Goal: Task Accomplishment & Management: Manage account settings

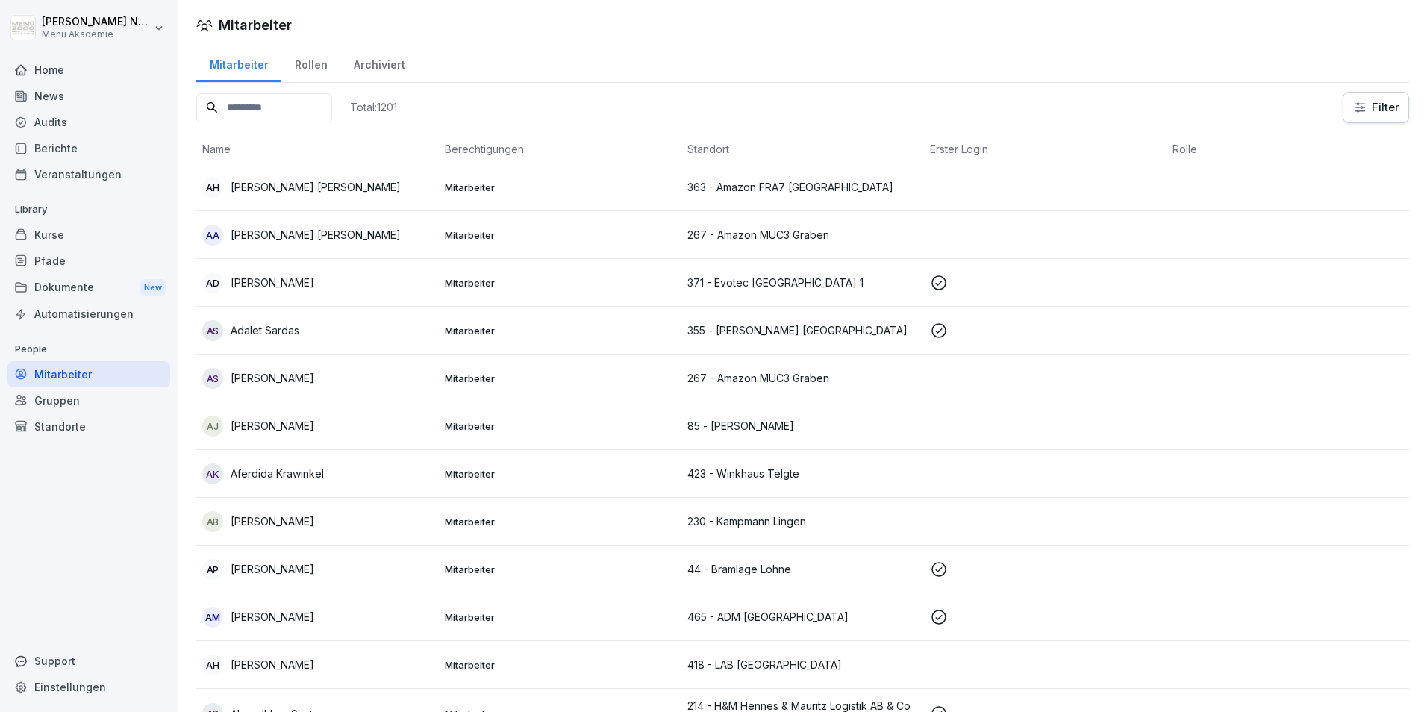
drag, startPoint x: 56, startPoint y: 68, endPoint x: 63, endPoint y: 78, distance: 12.4
click at [56, 68] on div "Home" at bounding box center [88, 70] width 163 height 26
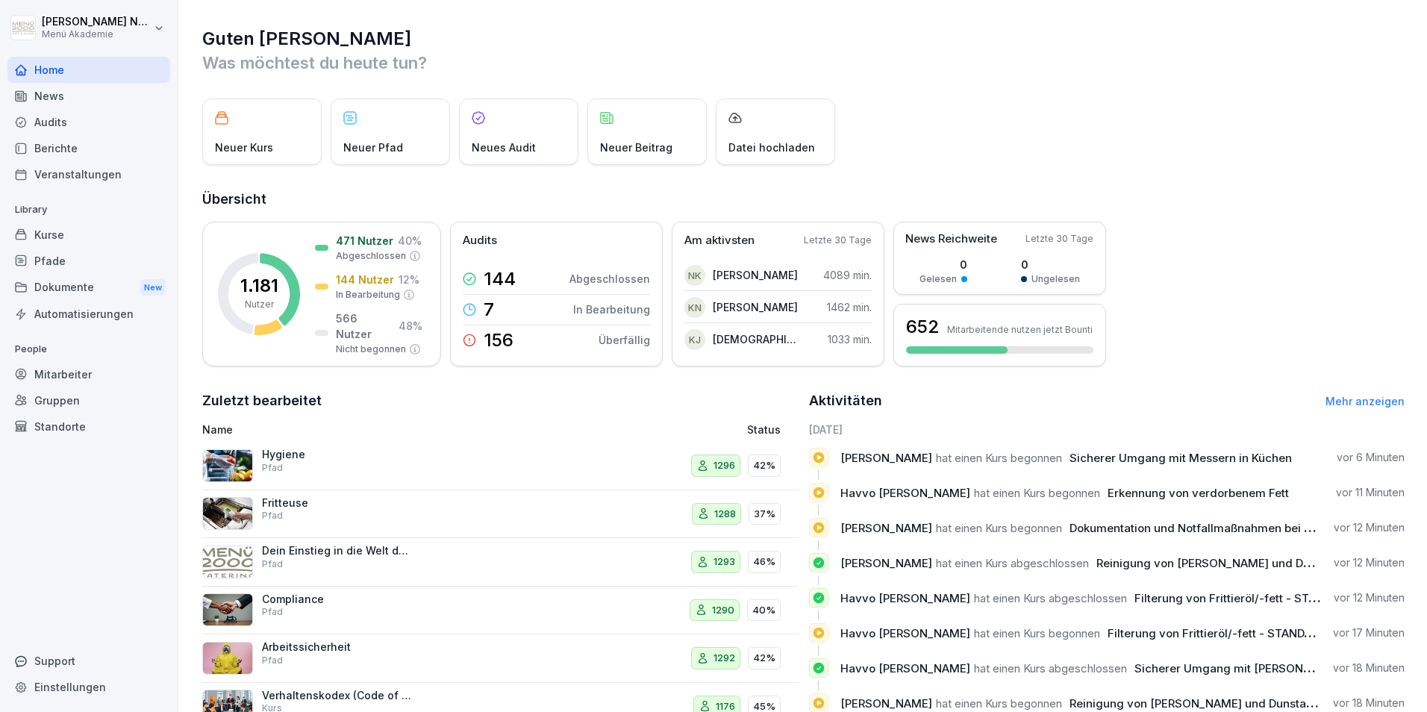
click at [247, 124] on div "Neuer Kurs" at bounding box center [261, 131] width 119 height 66
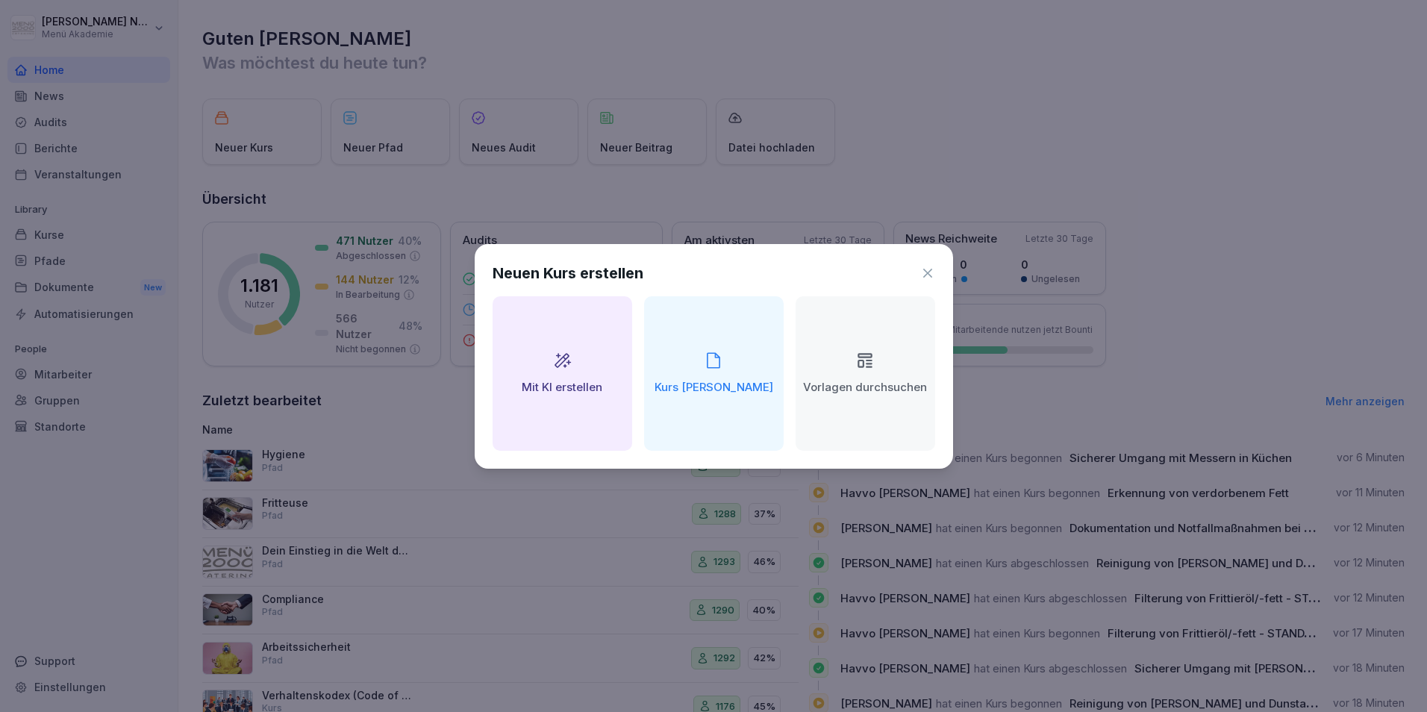
click at [929, 263] on div "Neuen Kurs erstellen" at bounding box center [713, 273] width 442 height 22
click at [928, 267] on icon at bounding box center [927, 273] width 15 height 15
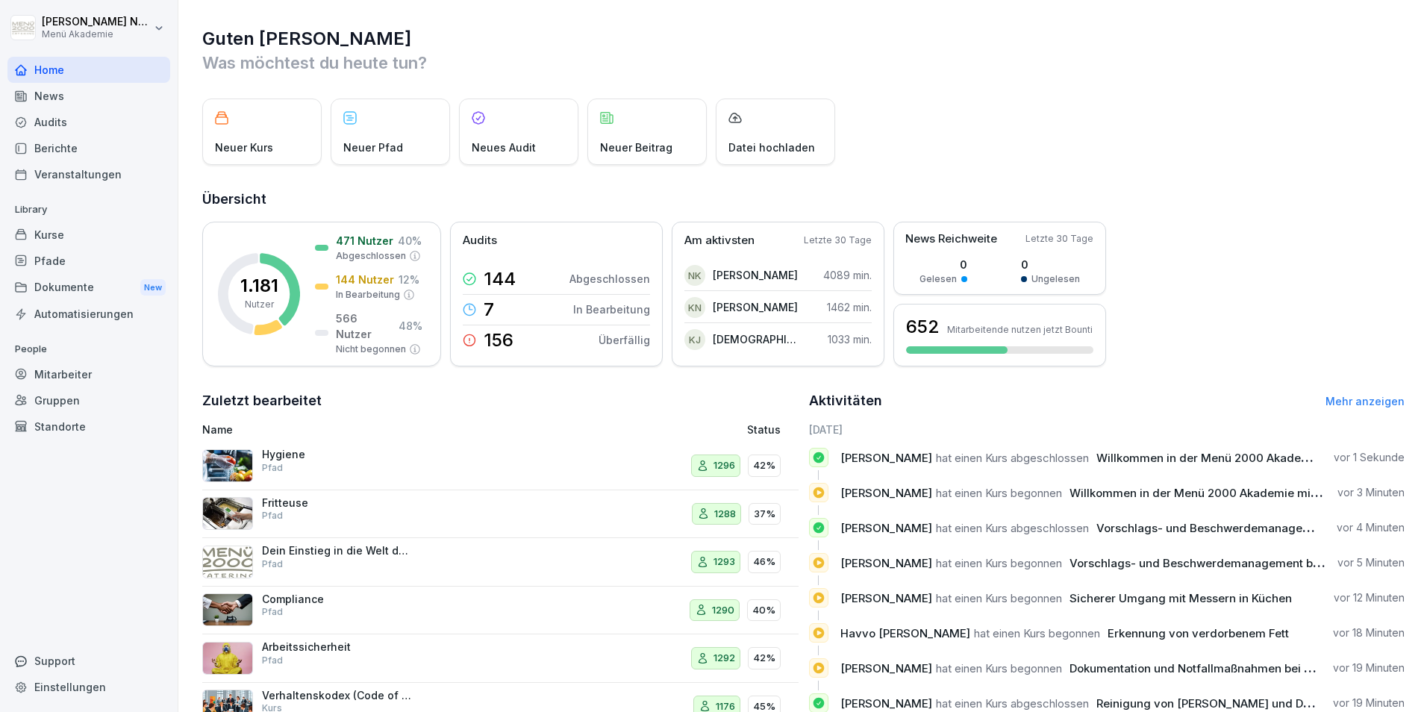
click at [58, 374] on div "Mitarbeiter" at bounding box center [88, 374] width 163 height 26
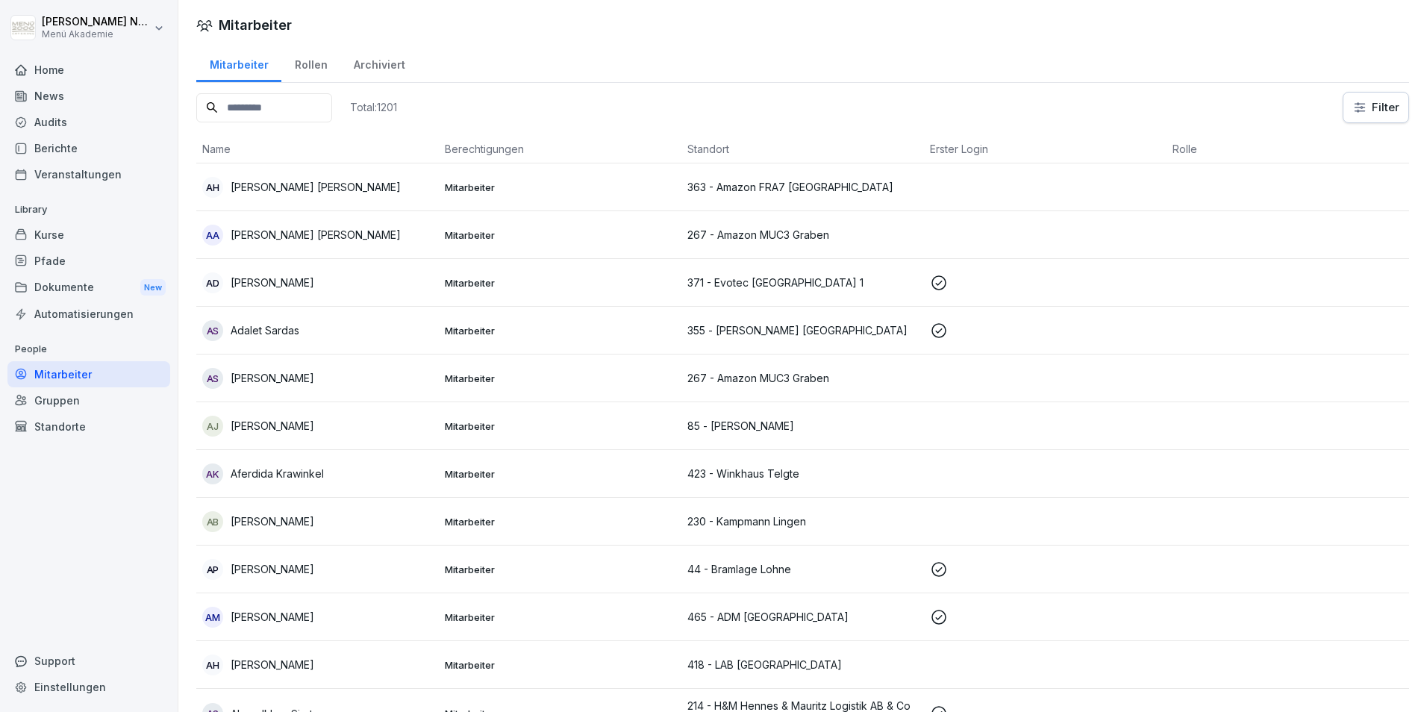
click at [281, 98] on input at bounding box center [264, 107] width 136 height 29
type input "*****"
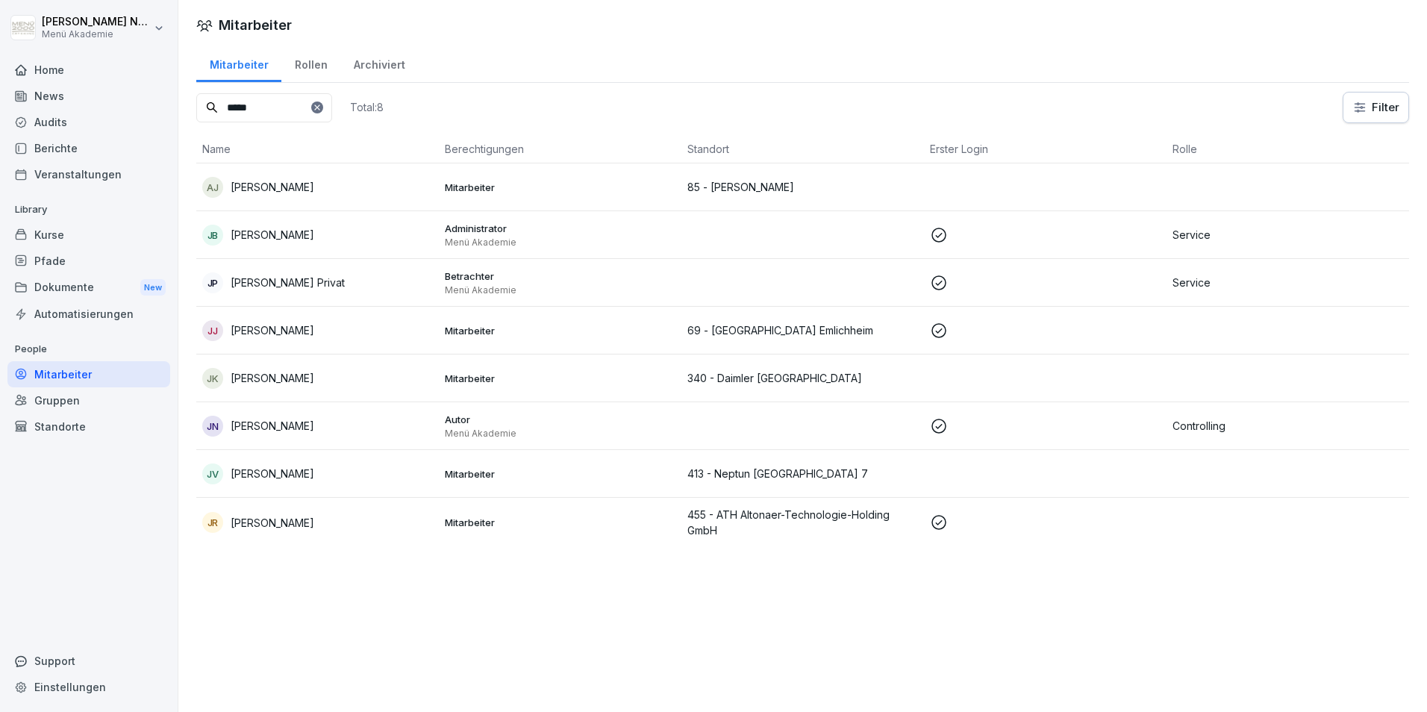
click at [276, 422] on p "[PERSON_NAME]" at bounding box center [273, 426] width 84 height 16
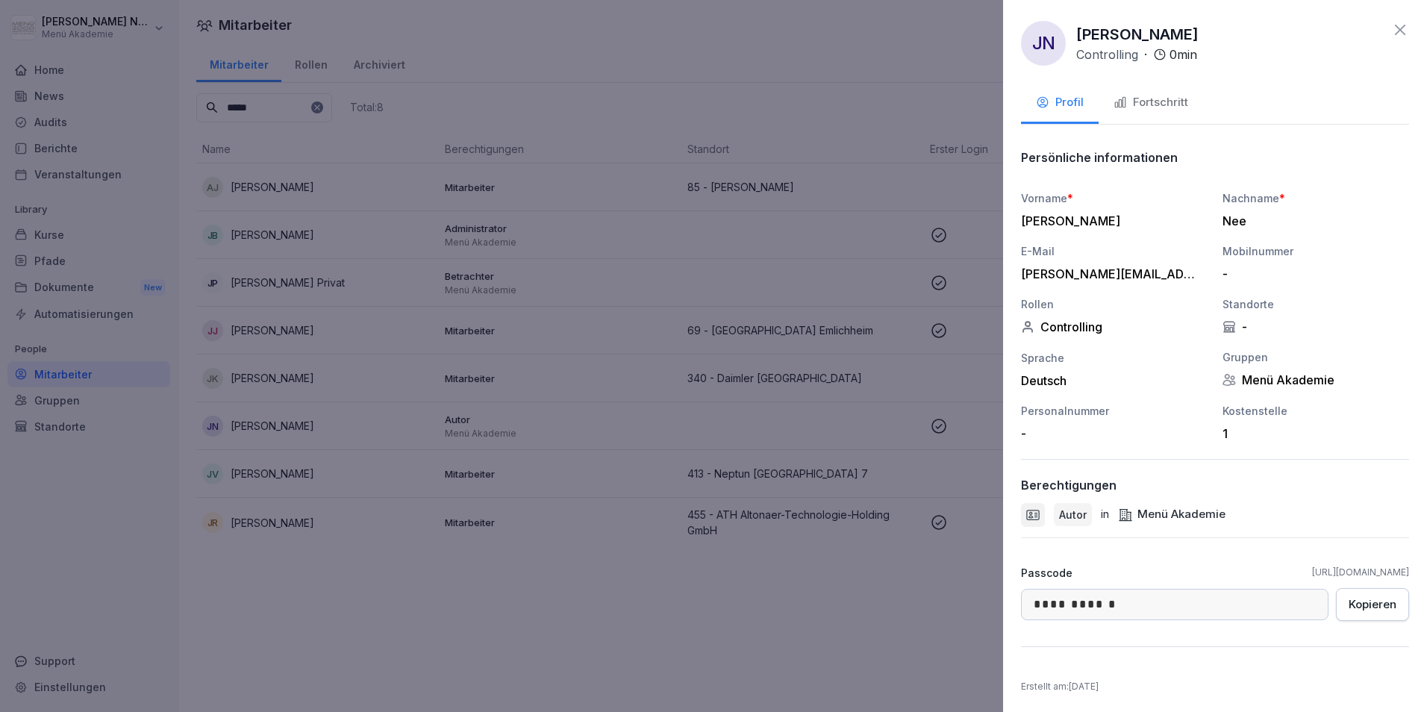
click at [1164, 105] on div "Fortschritt" at bounding box center [1150, 102] width 75 height 17
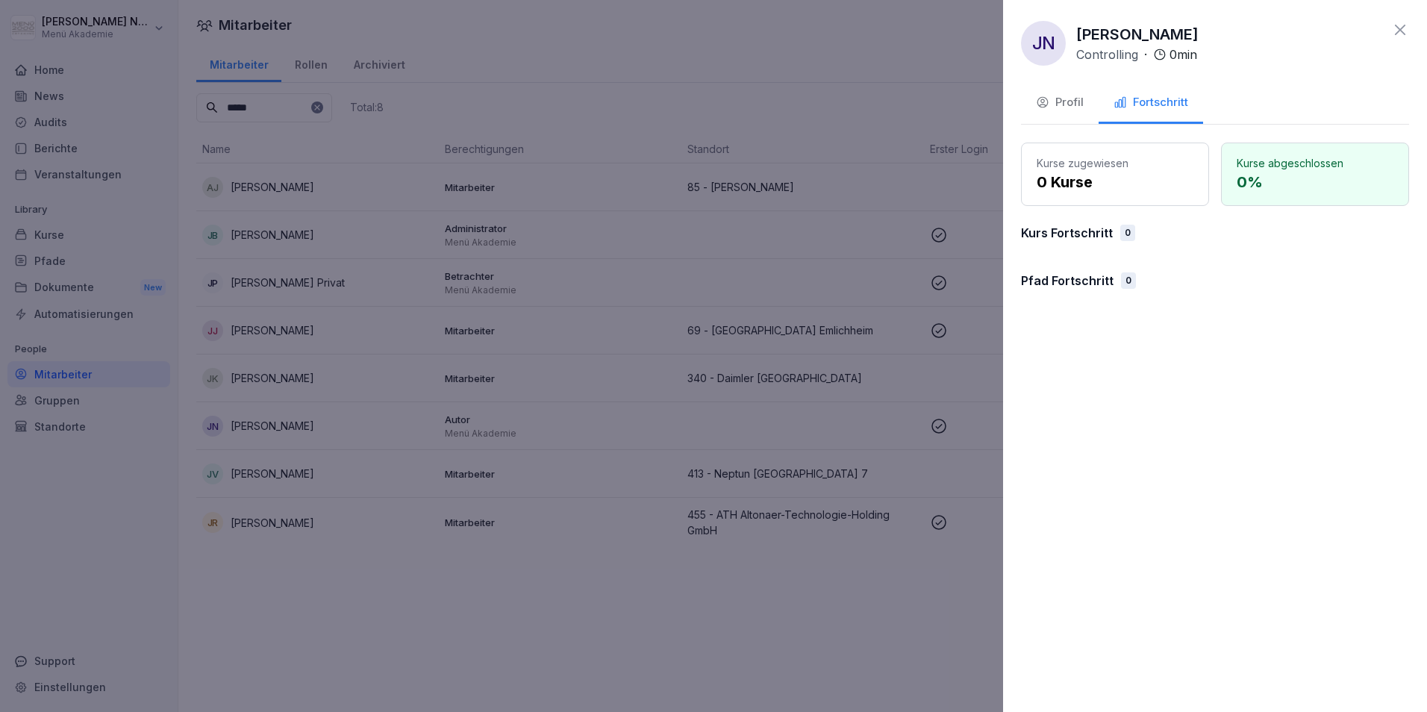
click at [1399, 30] on icon at bounding box center [1400, 30] width 10 height 10
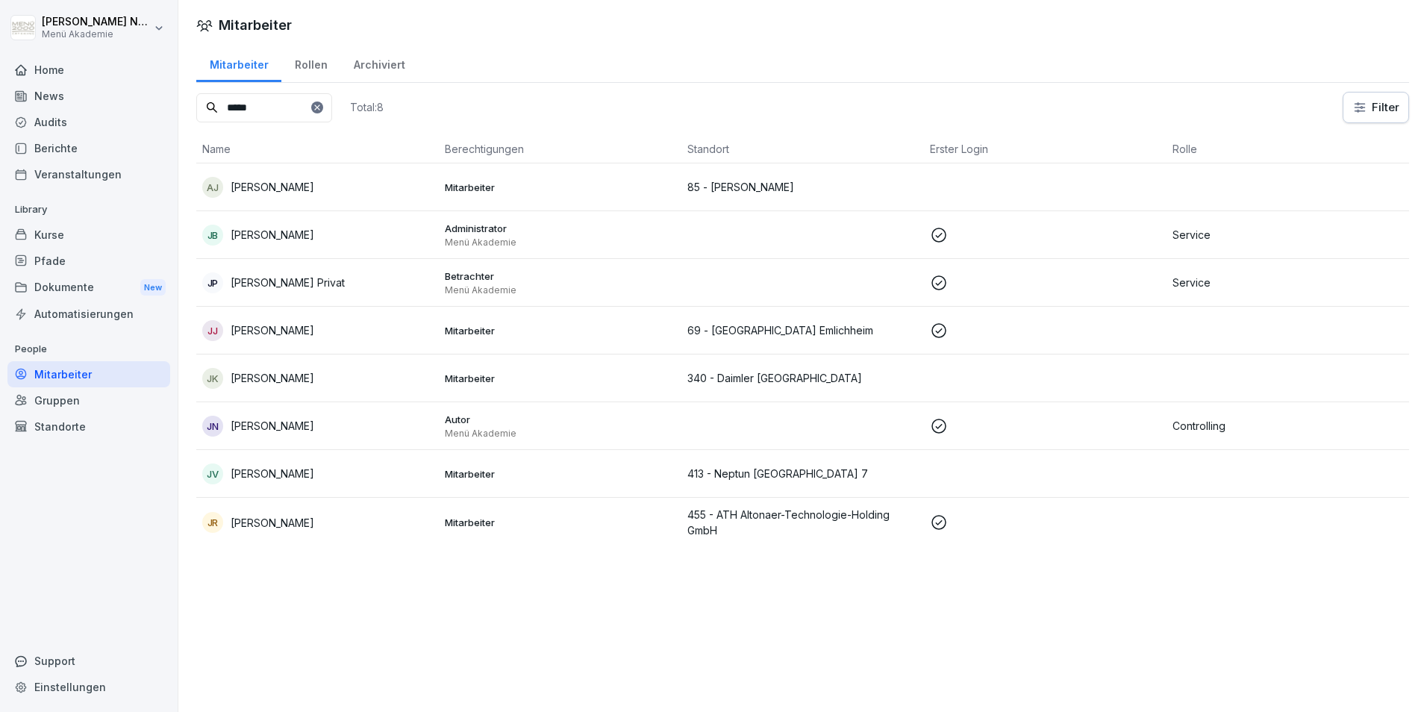
click at [337, 230] on div "[PERSON_NAME]" at bounding box center [317, 235] width 231 height 21
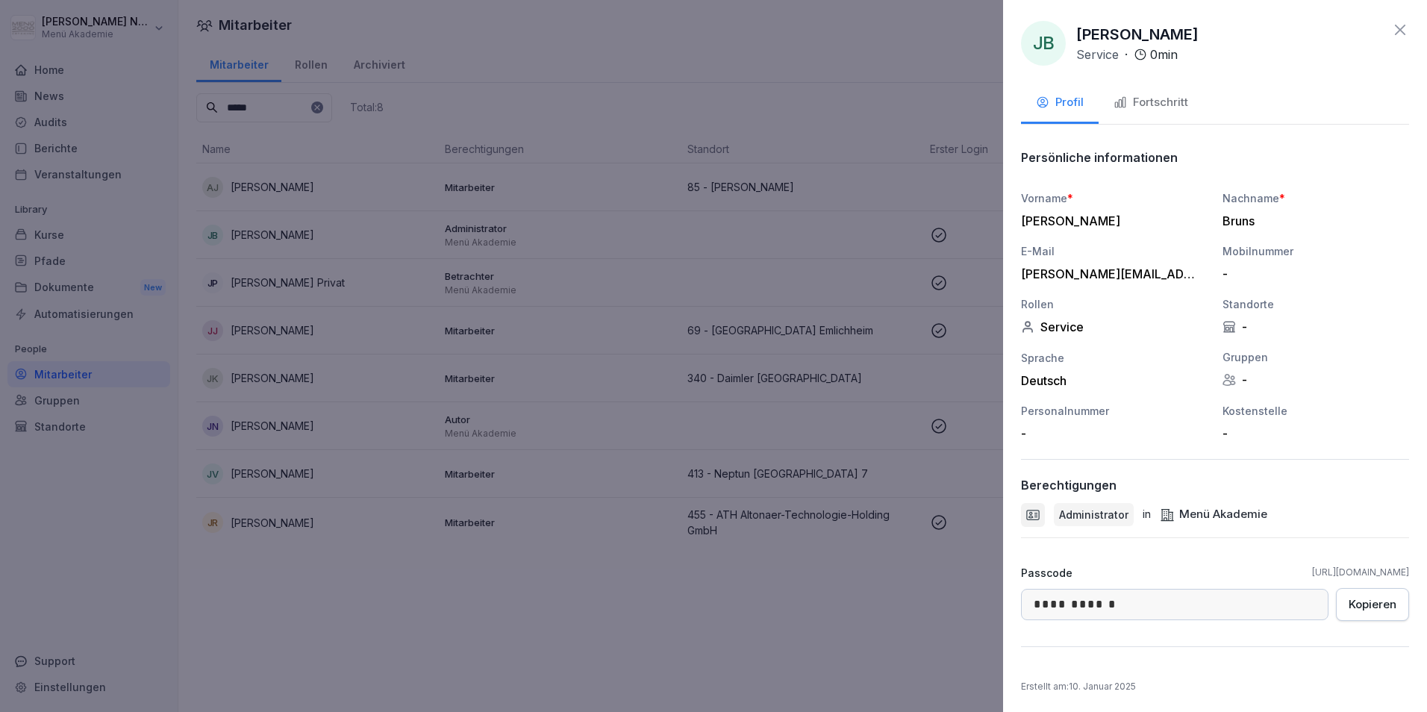
click at [1126, 105] on icon "button" at bounding box center [1119, 102] width 13 height 13
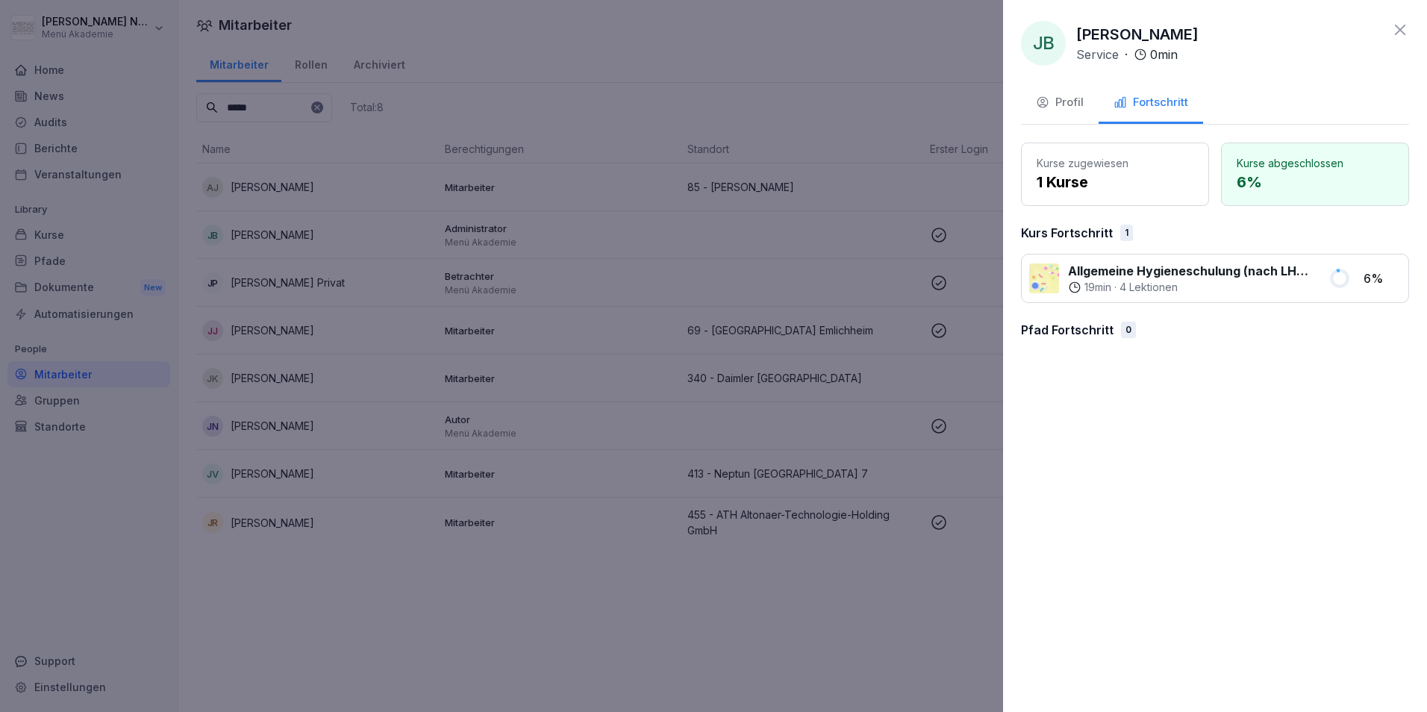
click at [1404, 26] on icon at bounding box center [1400, 30] width 10 height 10
